Goal: Navigation & Orientation: Find specific page/section

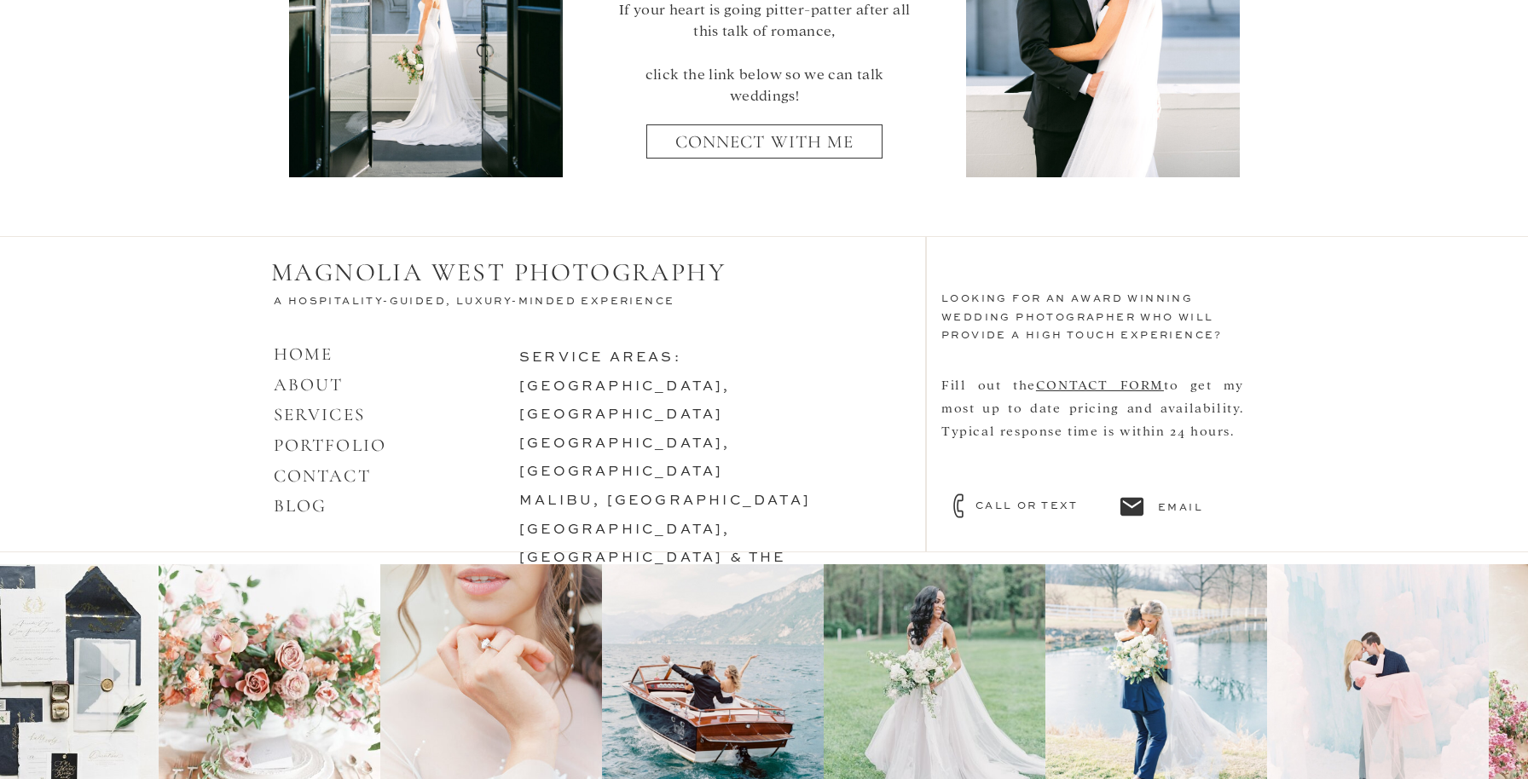
scroll to position [7280, 0]
click at [607, 387] on link "[GEOGRAPHIC_DATA], [GEOGRAPHIC_DATA]" at bounding box center [624, 402] width 211 height 43
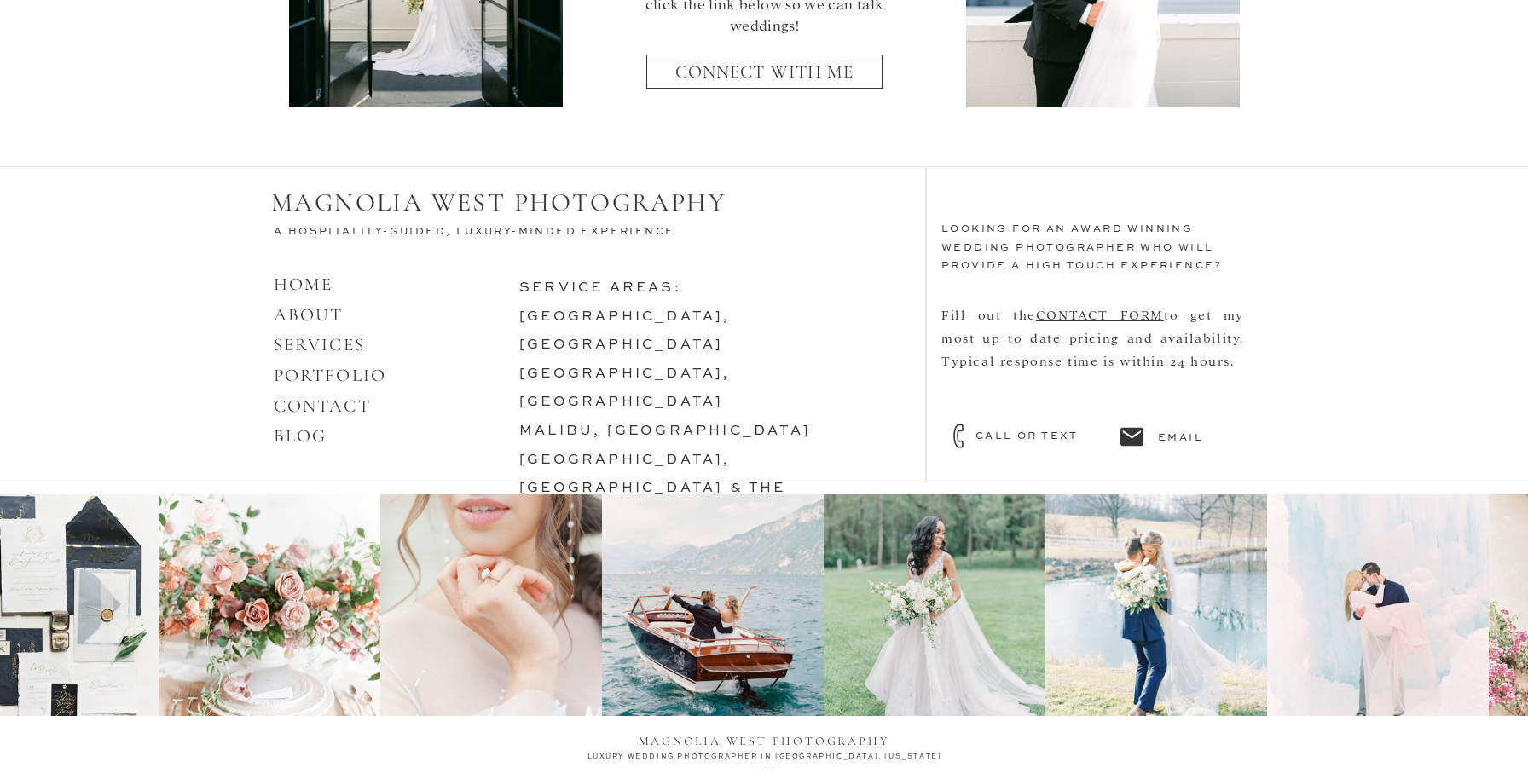
scroll to position [7426, 0]
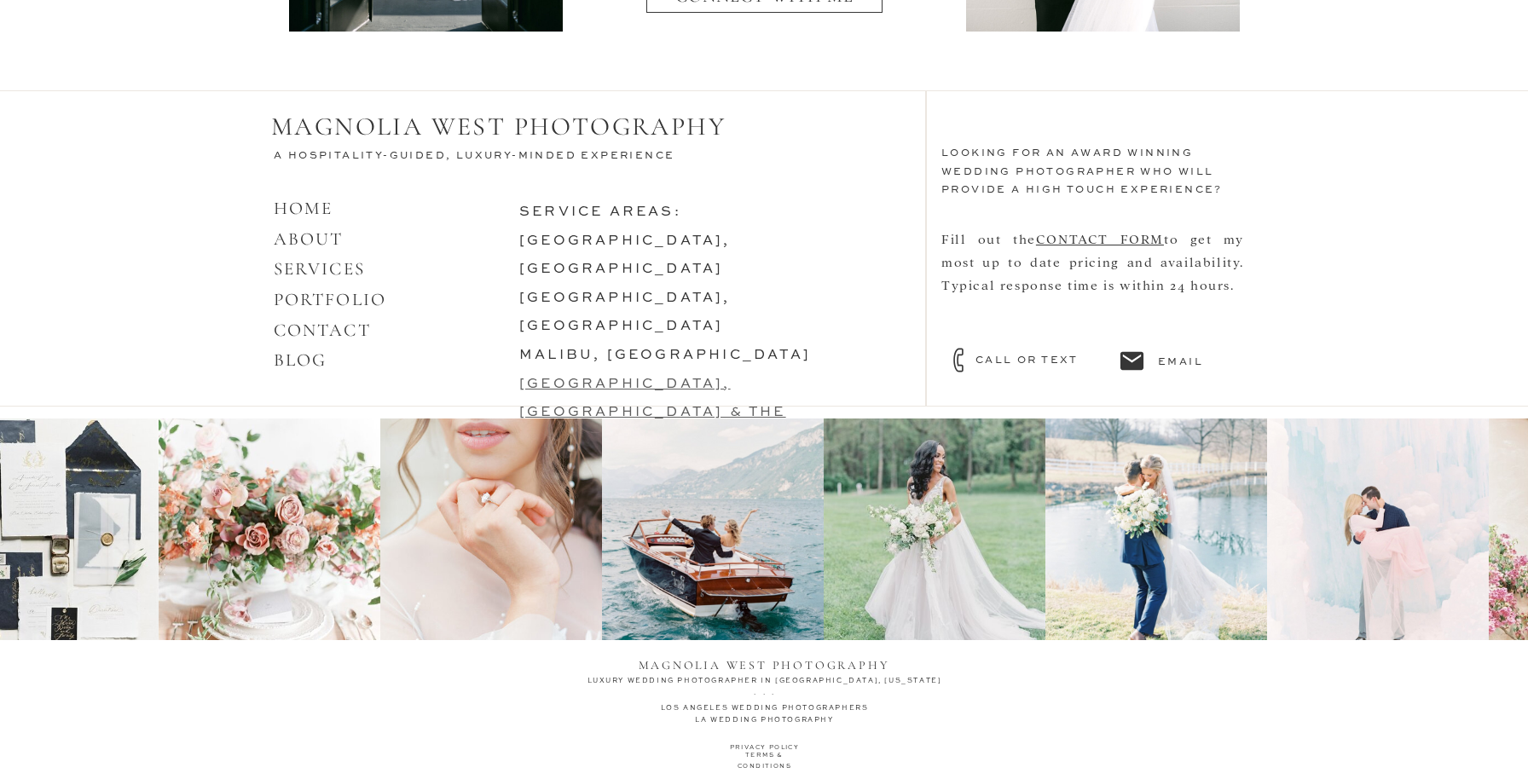
click at [593, 378] on link "[GEOGRAPHIC_DATA], [GEOGRAPHIC_DATA] & the lowcountry" at bounding box center [652, 413] width 267 height 71
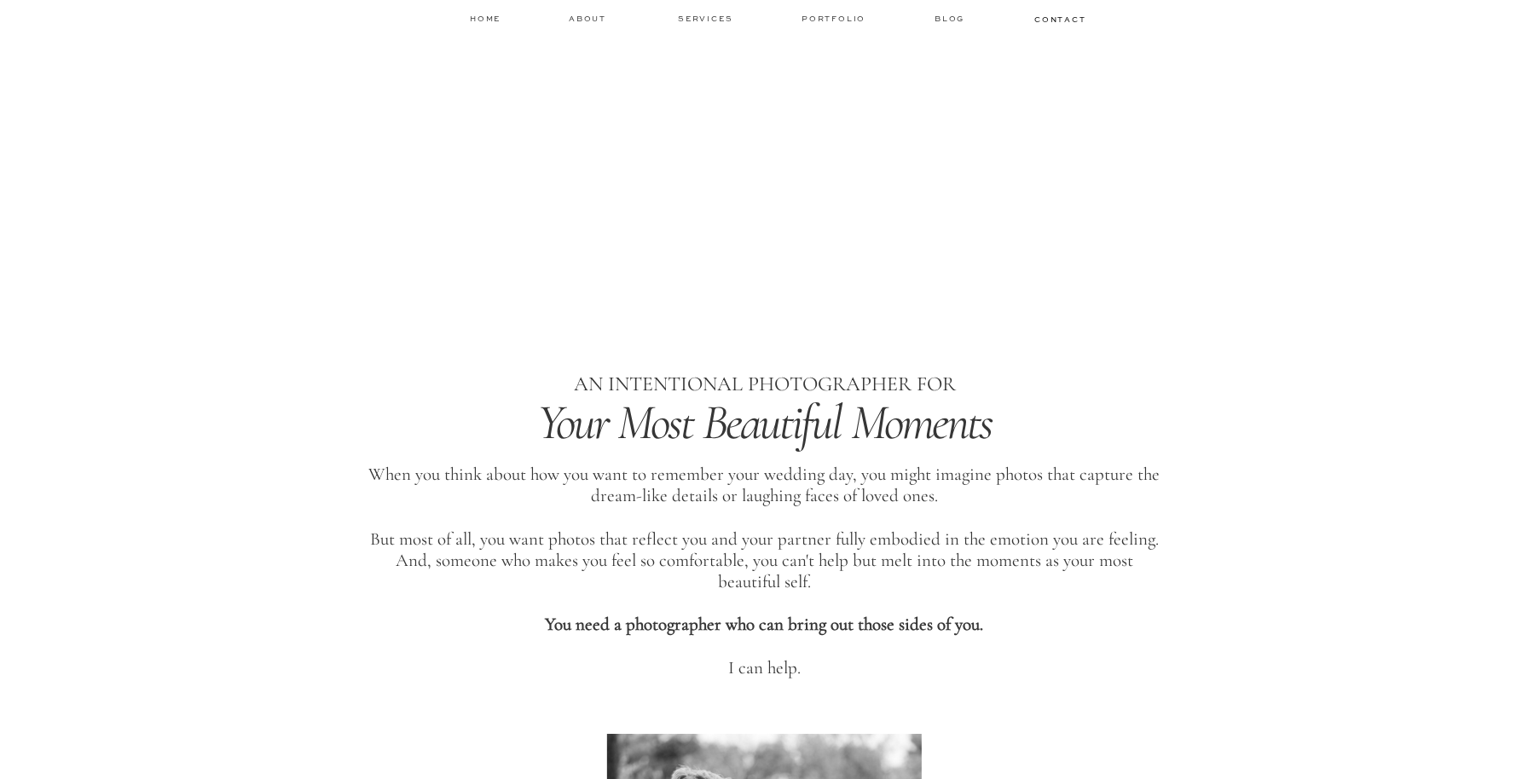
scroll to position [304, 0]
